Goal: Information Seeking & Learning: Find specific fact

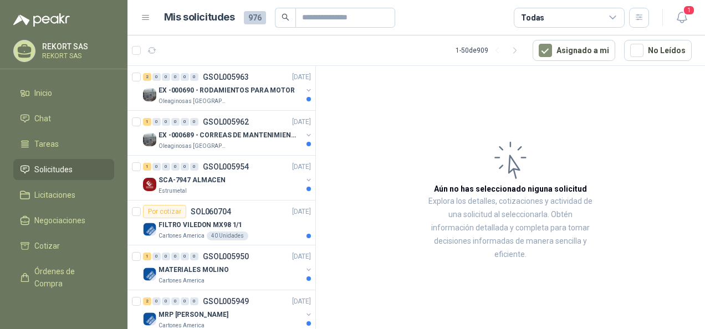
click at [57, 165] on span "Solicitudes" at bounding box center [53, 169] width 38 height 12
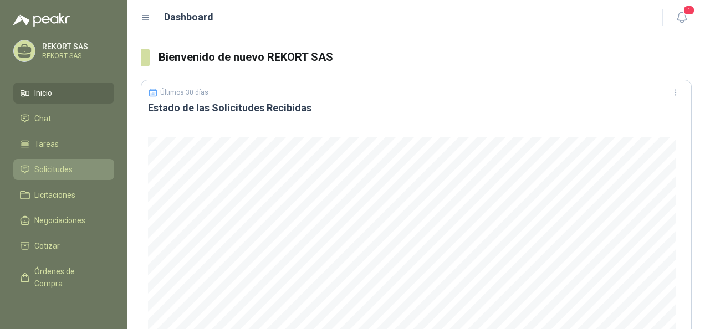
click at [57, 159] on link "Solicitudes" at bounding box center [63, 169] width 101 height 21
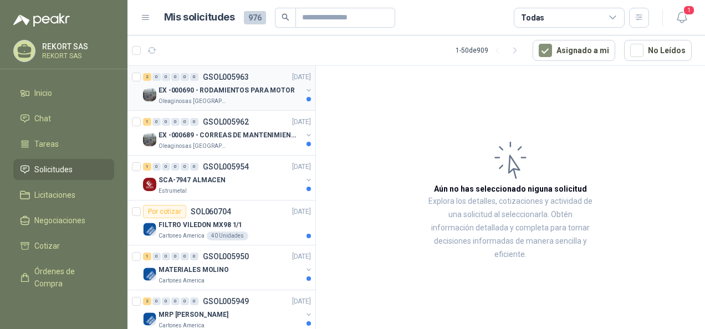
click at [239, 82] on div "2 0 0 0 0 0 GSOL005963 [DATE]" at bounding box center [228, 76] width 170 height 13
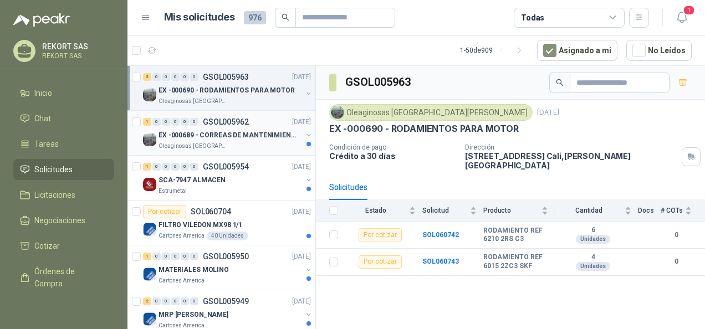
click at [233, 132] on p "EX -000689 - CORREAS DE MANTENIMIENTO" at bounding box center [227, 135] width 138 height 11
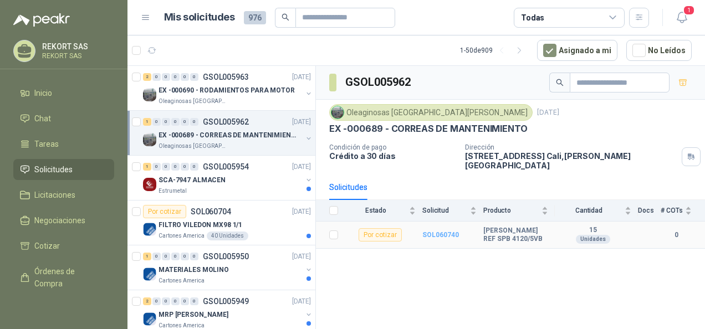
click at [438, 231] on b "SOL060740" at bounding box center [440, 235] width 37 height 8
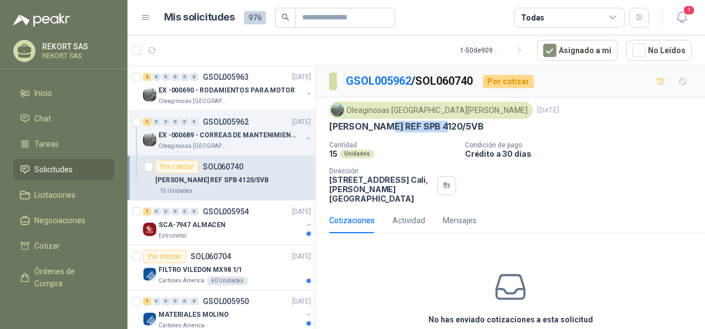
drag, startPoint x: 386, startPoint y: 124, endPoint x: 465, endPoint y: 120, distance: 79.4
click at [465, 121] on div "[PERSON_NAME] REF SPB 4120/5VB" at bounding box center [510, 127] width 362 height 12
click at [259, 90] on p "EX -000690 - RODAMIENTOS PARA MOTOR" at bounding box center [226, 90] width 136 height 11
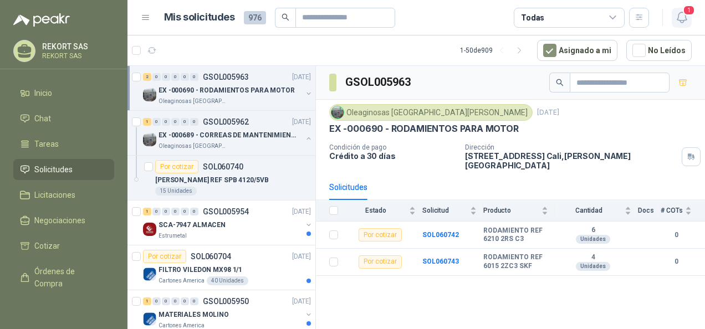
click at [688, 15] on span "1" at bounding box center [689, 10] width 12 height 11
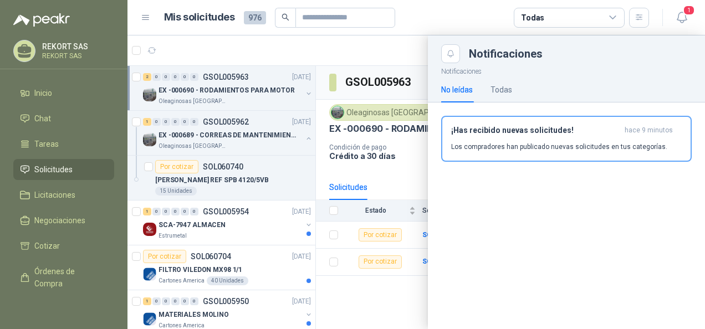
click at [408, 59] on div at bounding box center [415, 182] width 577 height 294
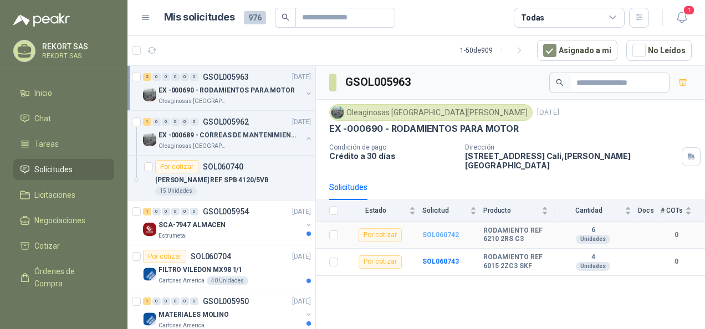
click at [434, 231] on b "SOL060742" at bounding box center [440, 235] width 37 height 8
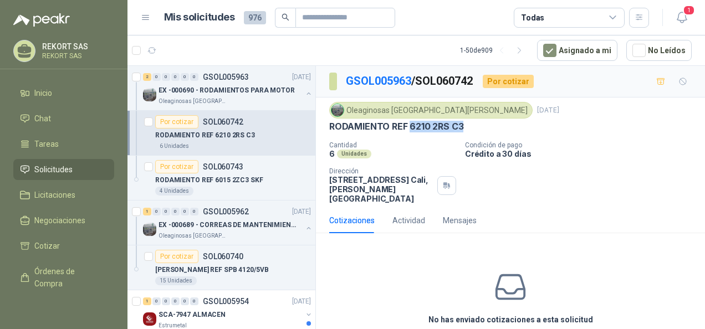
drag, startPoint x: 408, startPoint y: 125, endPoint x: 464, endPoint y: 124, distance: 56.0
click at [464, 124] on div "RODAMIENTO REF 6210 2RS C3" at bounding box center [510, 127] width 362 height 12
copy p "6210 2RS C3"
